Goal: Communication & Community: Ask a question

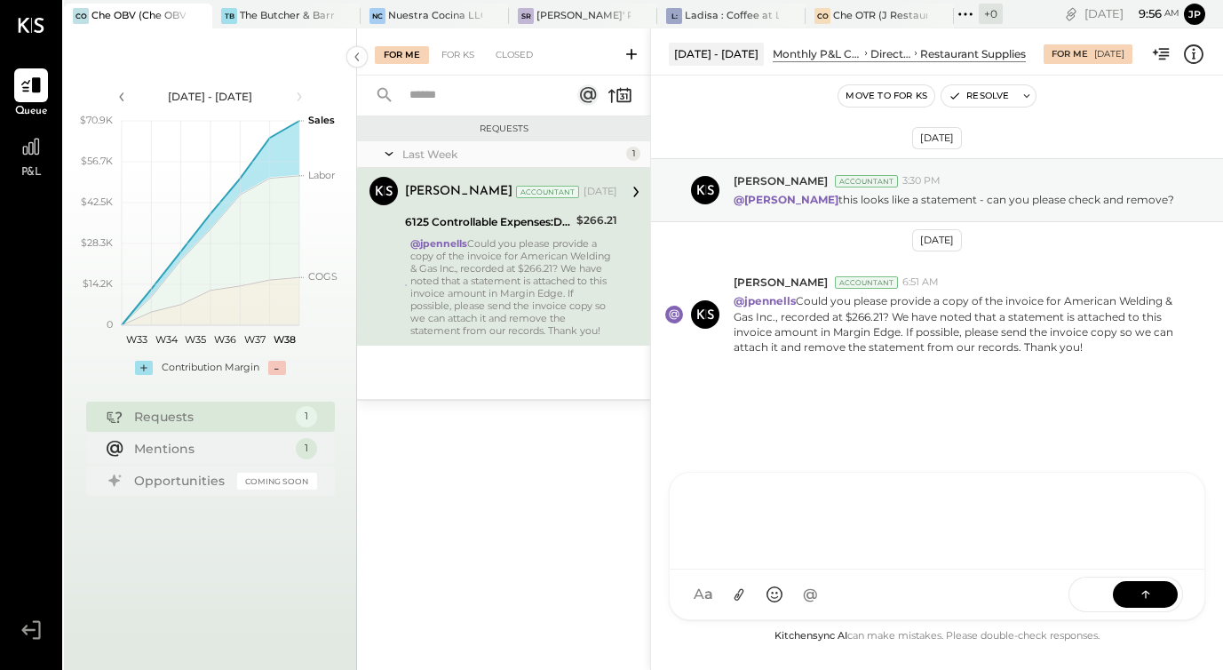
click at [827, 569] on div at bounding box center [937, 521] width 535 height 97
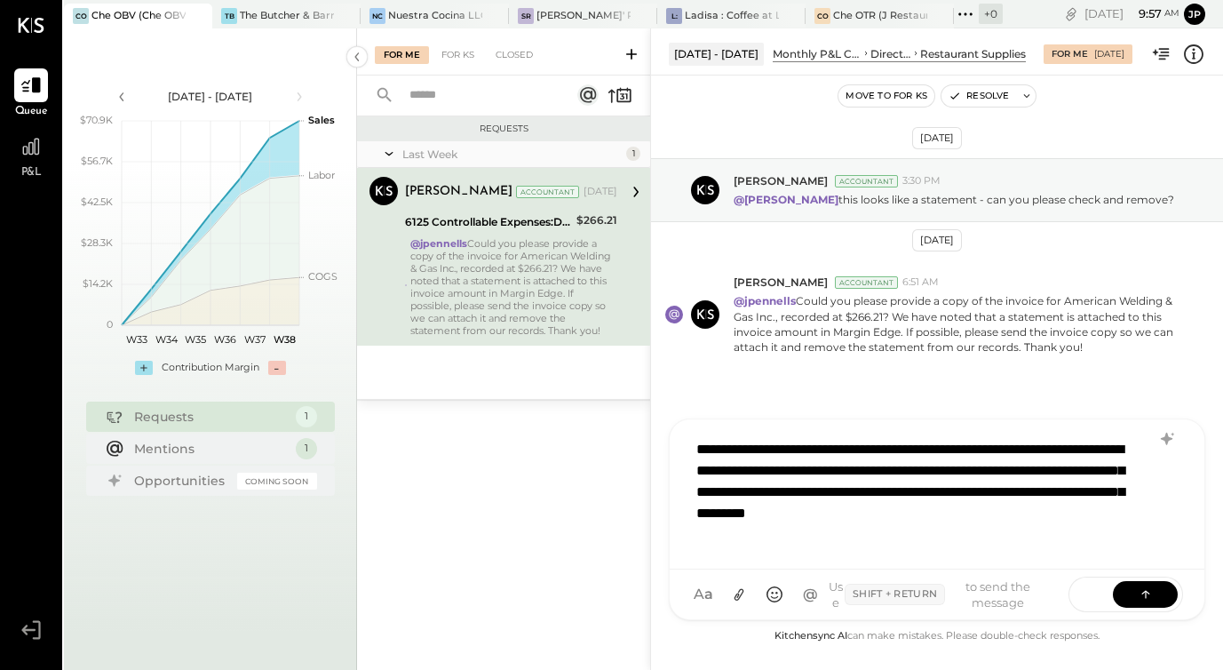
scroll to position [1, 0]
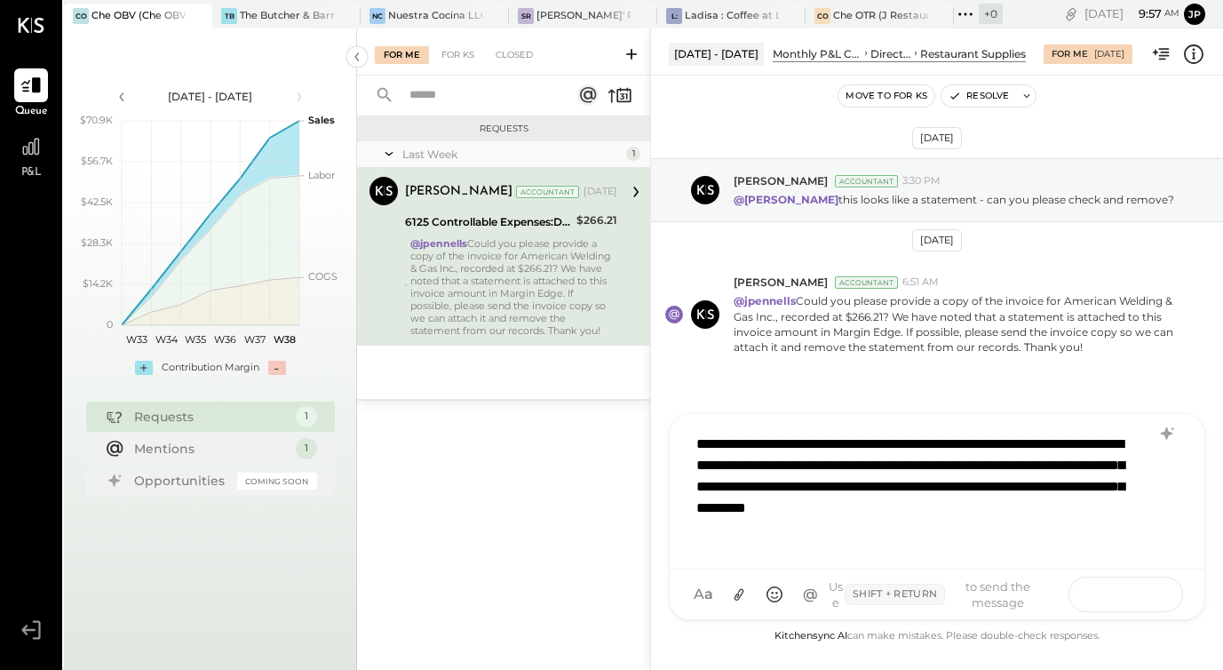
click at [1143, 586] on icon at bounding box center [1146, 594] width 18 height 18
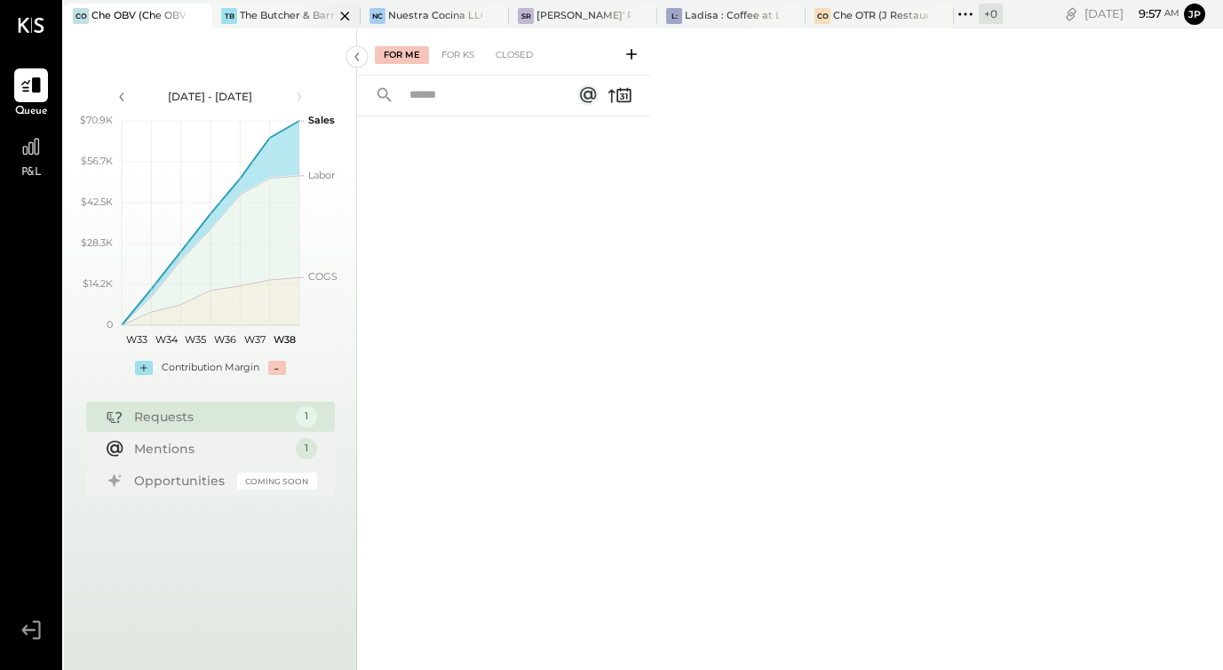
click at [283, 12] on div "The Butcher & Barrel (L Argento LLC) - [GEOGRAPHIC_DATA]" at bounding box center [287, 16] width 94 height 14
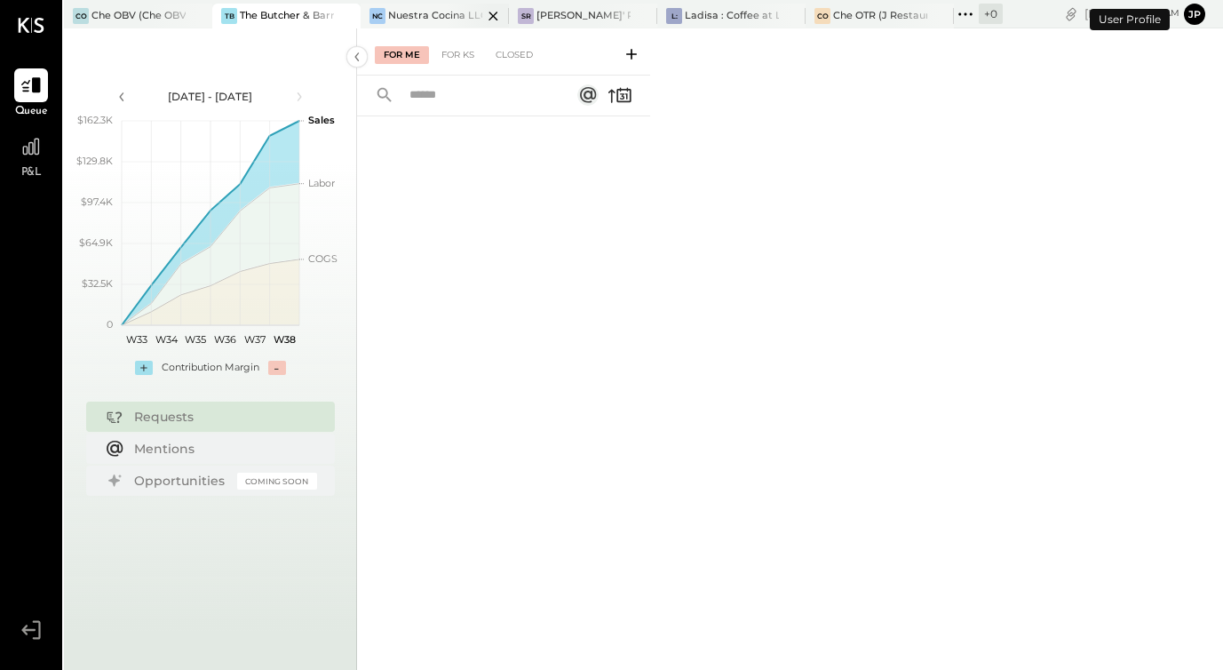
click at [413, 16] on div "Nuestra Cocina LLC - [GEOGRAPHIC_DATA]" at bounding box center [435, 16] width 94 height 14
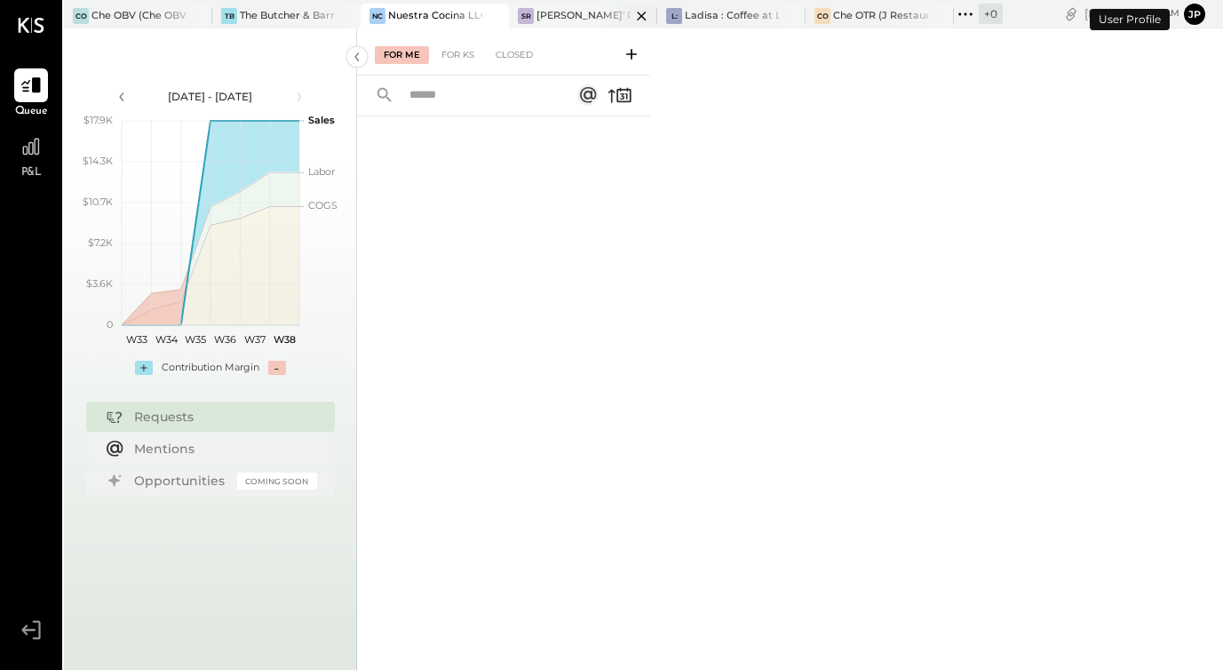
click at [559, 17] on div "[PERSON_NAME]' Rooftop - Ignite" at bounding box center [584, 16] width 94 height 14
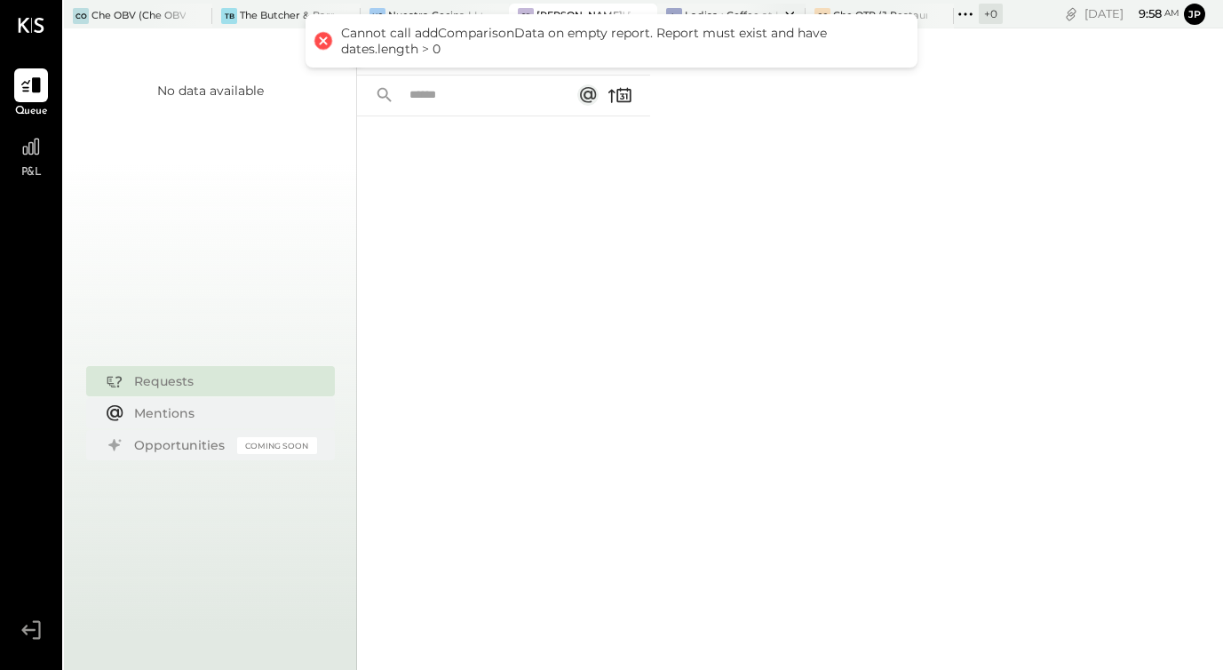
click at [697, 6] on div "L: Ladisa : Coffee at Lola's" at bounding box center [731, 16] width 148 height 25
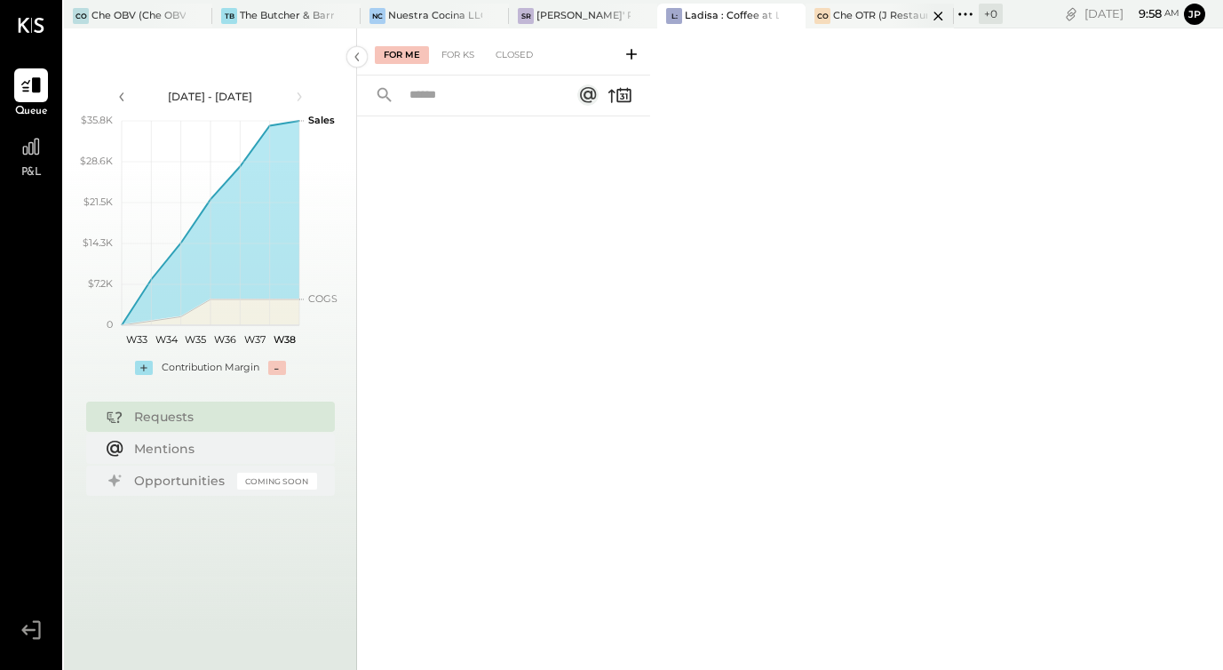
click at [868, 12] on div "Che OTR (J Restaurant LLC) - Ignite" at bounding box center [880, 16] width 94 height 14
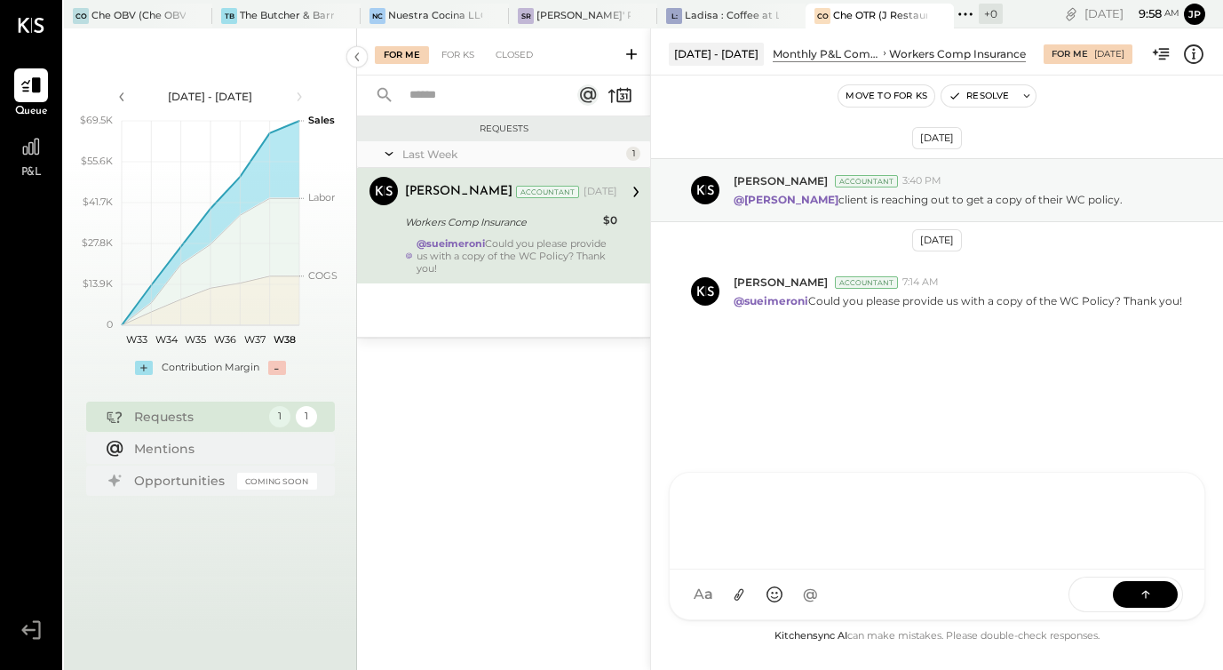
click at [784, 592] on div "AM [PERSON_NAME] I imeronijuan MA [PERSON_NAME] jpennells J jpeyton S sueimeron…" at bounding box center [937, 546] width 537 height 148
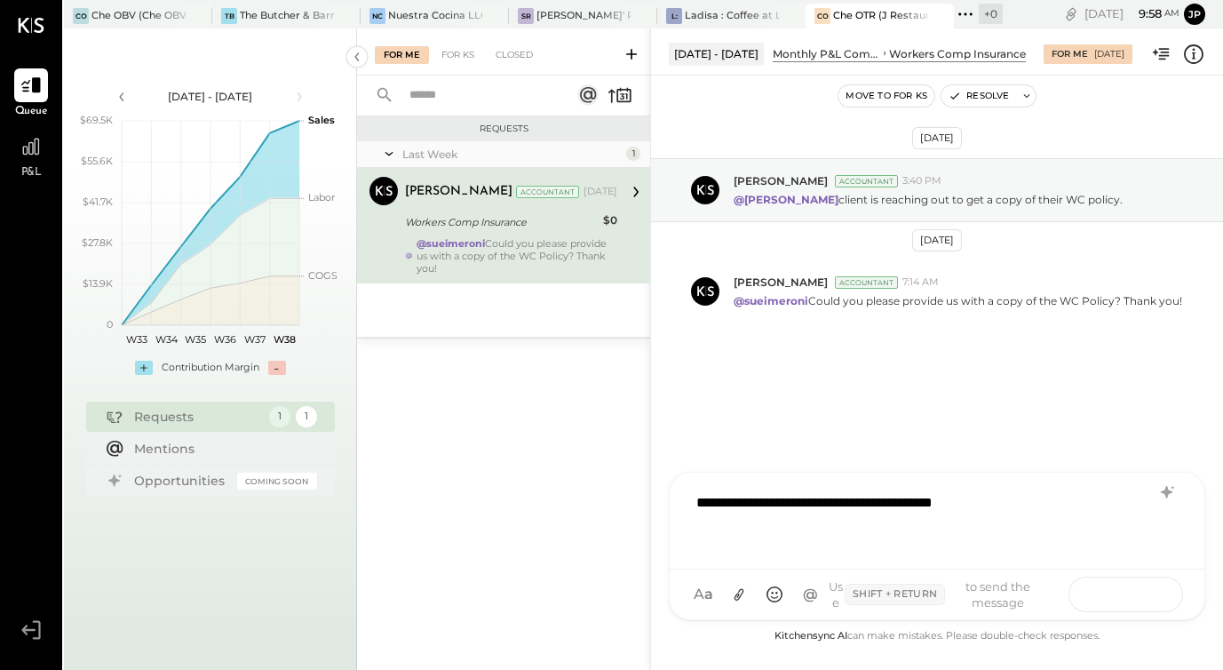
click at [1127, 584] on button at bounding box center [1145, 593] width 65 height 27
